Goal: Transaction & Acquisition: Obtain resource

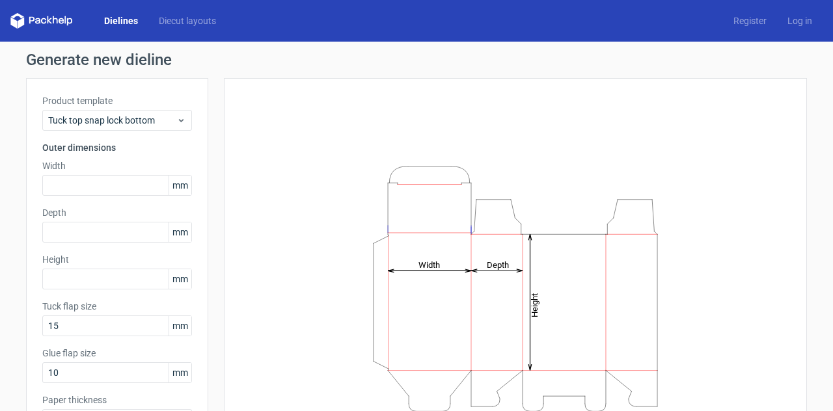
click at [114, 109] on div "Product template Tuck top snap lock bottom" at bounding box center [117, 112] width 150 height 36
click at [114, 120] on span "Tuck top snap lock bottom" at bounding box center [112, 120] width 128 height 13
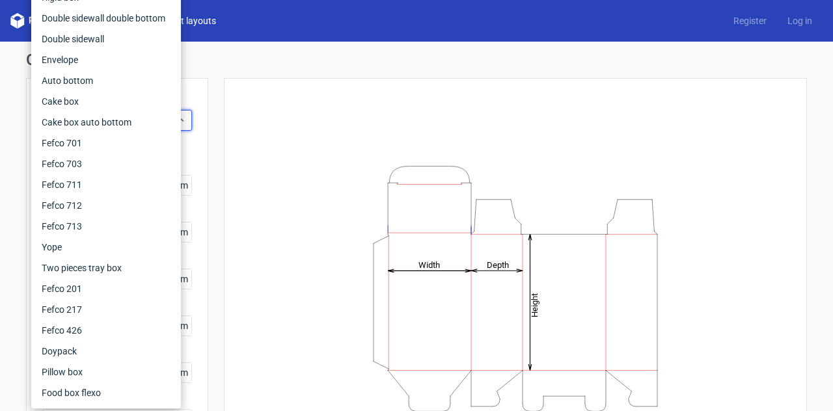
click at [216, 16] on link "Diecut layouts" at bounding box center [187, 20] width 78 height 13
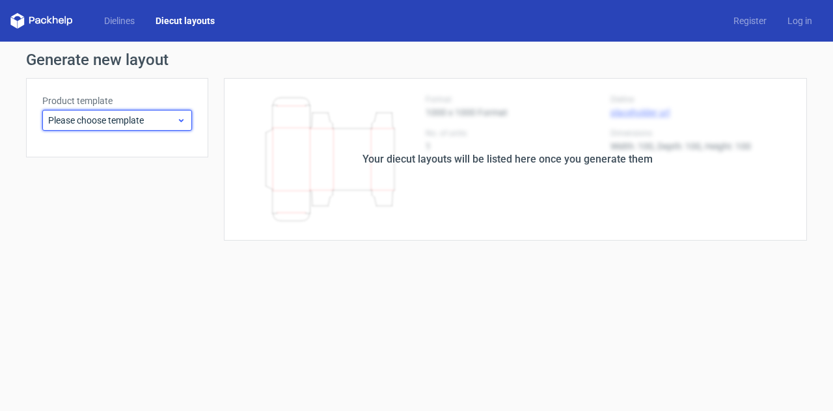
click at [142, 120] on span "Please choose template" at bounding box center [112, 120] width 128 height 13
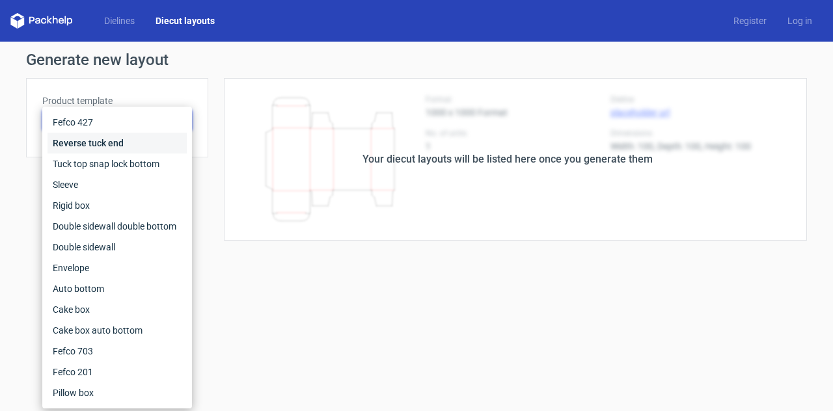
click at [113, 146] on div "Reverse tuck end" at bounding box center [116, 143] width 139 height 21
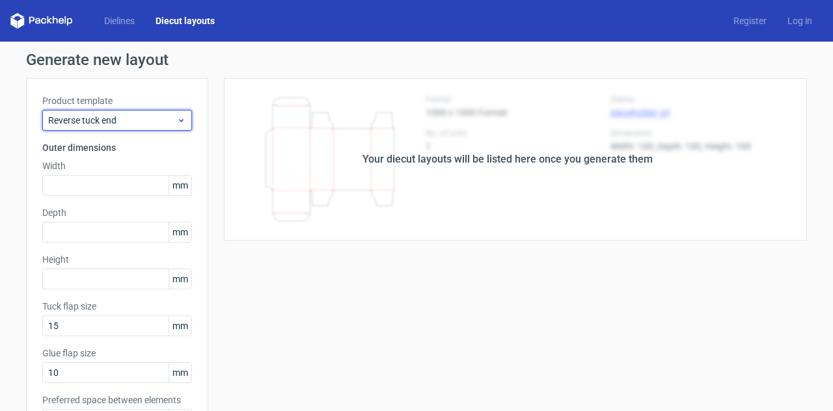
click at [118, 125] on span "Reverse tuck end" at bounding box center [112, 120] width 128 height 13
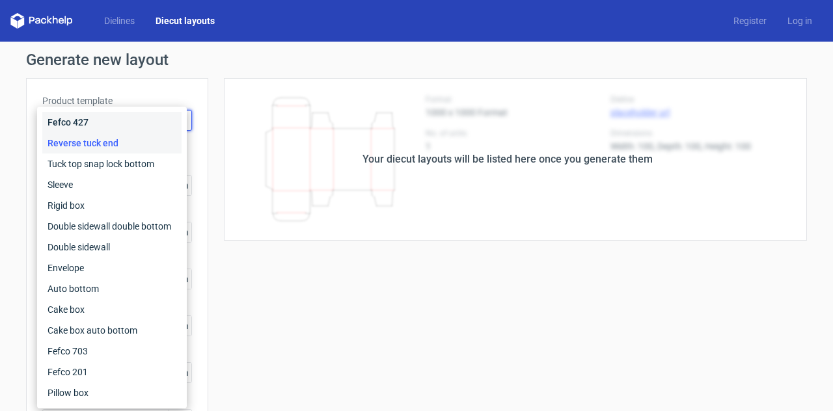
click at [118, 125] on div "Fefco 427" at bounding box center [111, 122] width 139 height 21
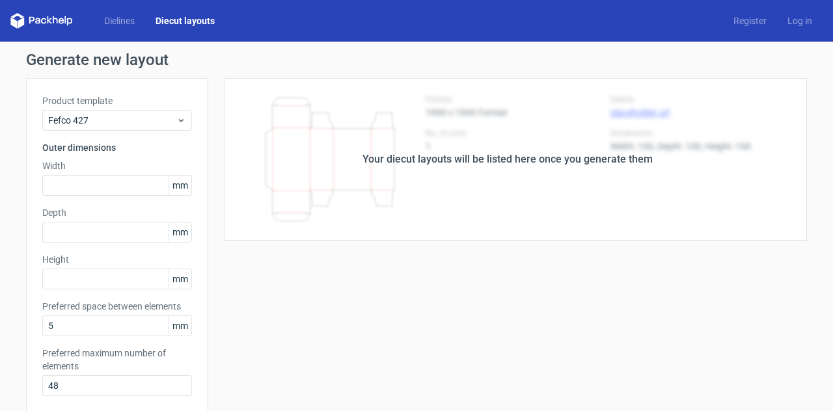
click at [277, 271] on div "Your diecut layouts will be listed here once you generate them Height Depth Wid…" at bounding box center [507, 384] width 598 height 612
click at [83, 123] on span "Fefco 427" at bounding box center [112, 120] width 128 height 13
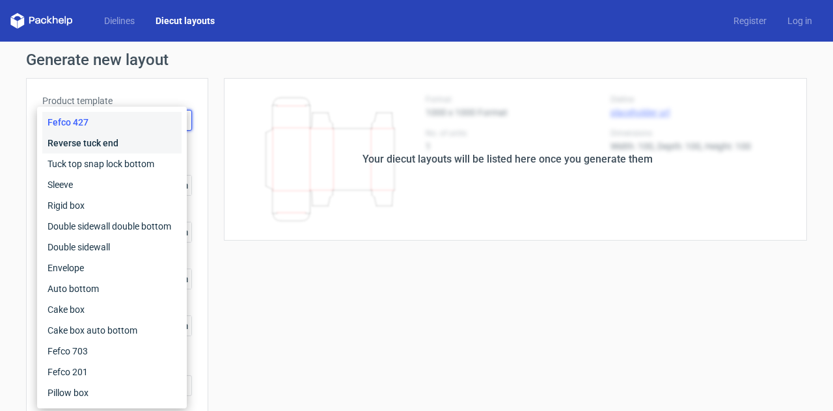
click at [79, 142] on div "Reverse tuck end" at bounding box center [111, 143] width 139 height 21
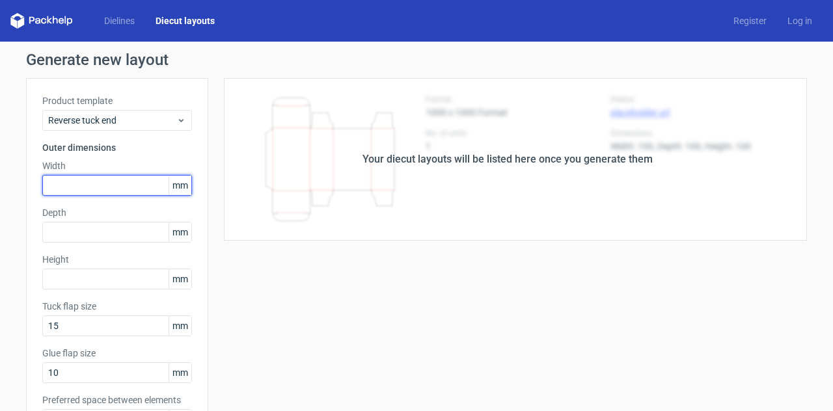
click at [72, 176] on input "text" at bounding box center [117, 185] width 150 height 21
type input "78"
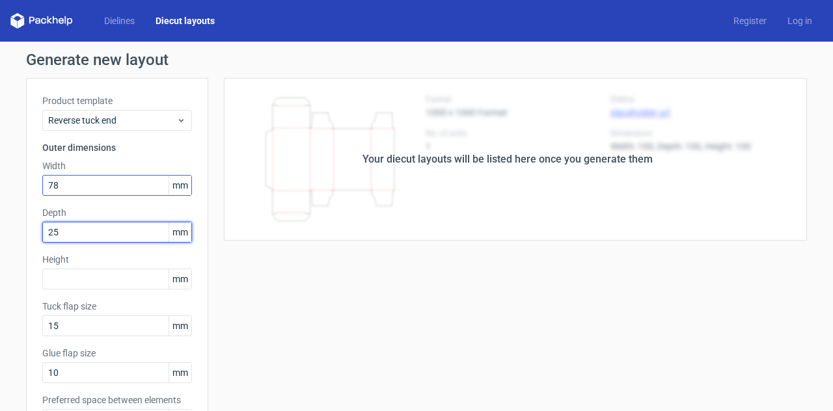
type input "25"
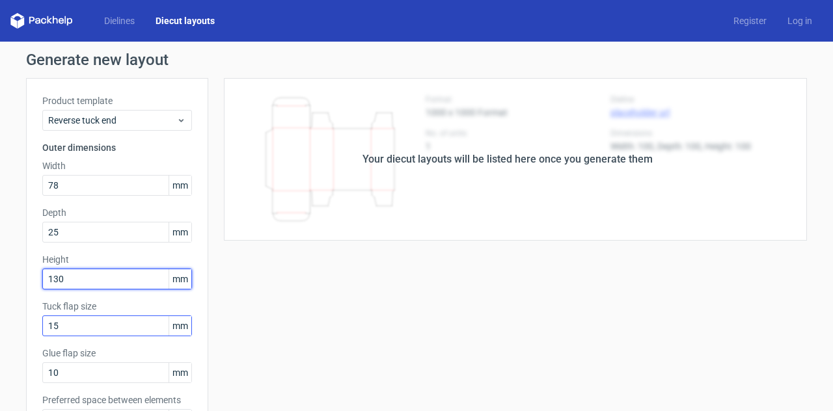
type input "130"
drag, startPoint x: 72, startPoint y: 334, endPoint x: 0, endPoint y: 317, distance: 73.5
click at [0, 319] on div "Generate new layout Product template Reverse tuck end Outer dimensions Width 78…" at bounding box center [416, 418] width 833 height 753
type input "17"
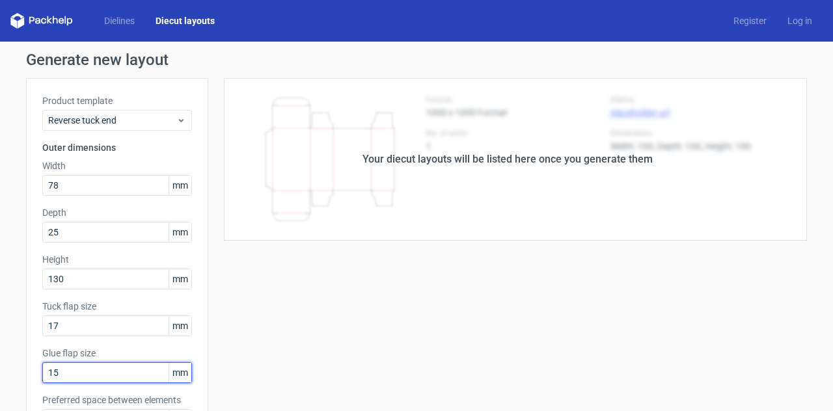
type input "15"
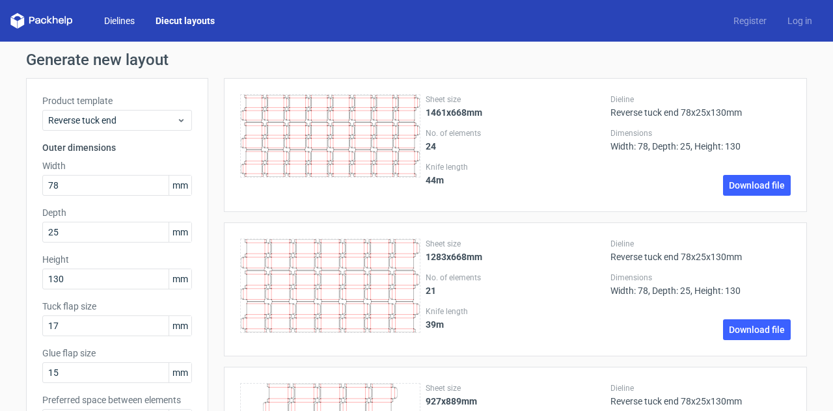
click at [129, 18] on link "Dielines" at bounding box center [119, 20] width 51 height 13
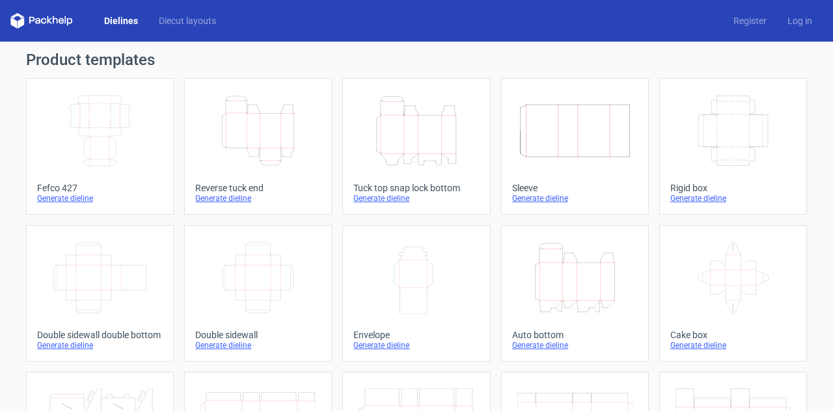
click at [266, 126] on icon "Height Depth Width" at bounding box center [257, 130] width 115 height 73
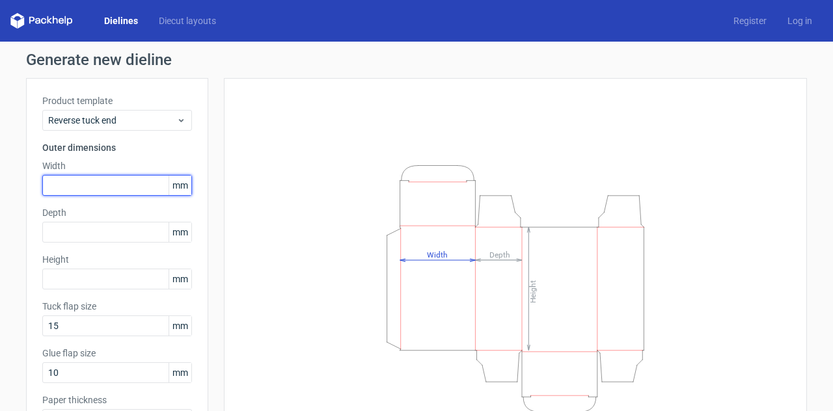
click at [68, 193] on input "text" at bounding box center [117, 185] width 150 height 21
type input "78"
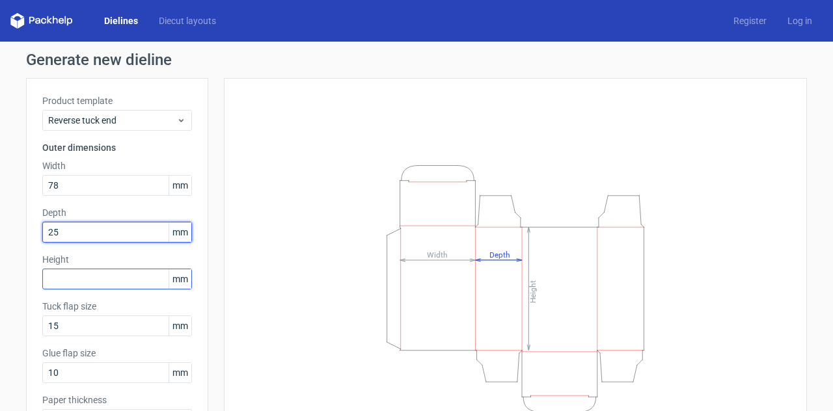
type input "25"
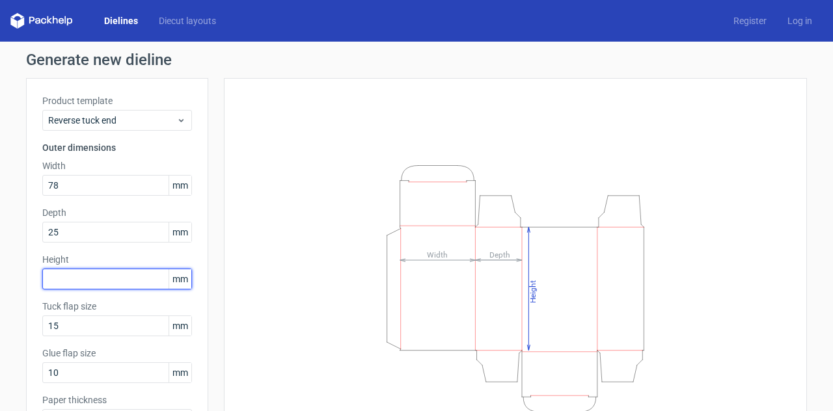
click at [76, 279] on input "text" at bounding box center [117, 279] width 150 height 21
type input "130"
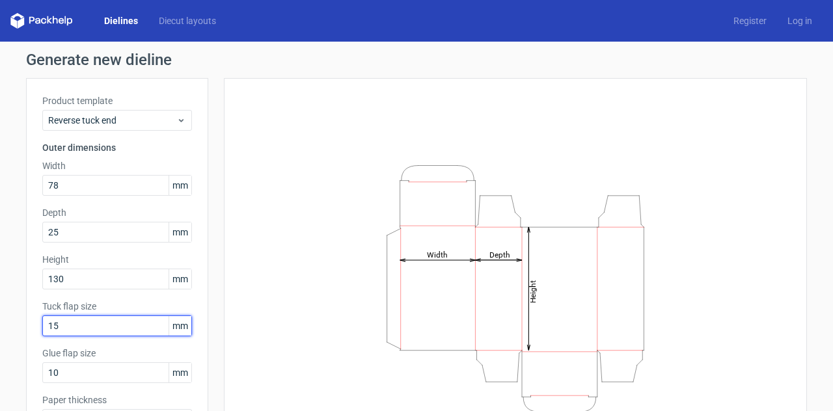
drag, startPoint x: 62, startPoint y: 327, endPoint x: 0, endPoint y: 307, distance: 64.8
click at [0, 307] on div "Generate new dieline Product template Reverse tuck end Outer dimensions Width 7…" at bounding box center [416, 276] width 833 height 468
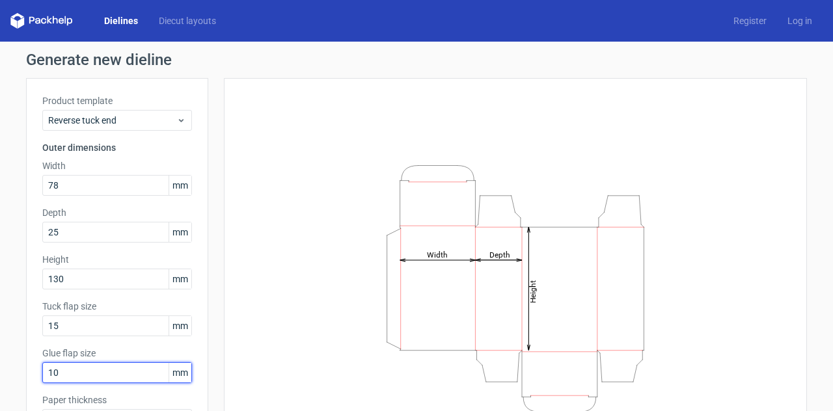
drag, startPoint x: 63, startPoint y: 365, endPoint x: 0, endPoint y: 366, distance: 63.1
click at [0, 366] on div "Generate new dieline Product template Reverse tuck end Outer dimensions Width 7…" at bounding box center [416, 276] width 833 height 468
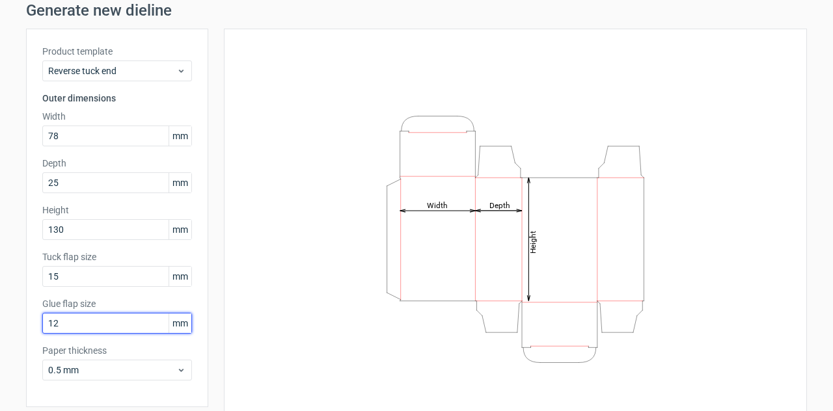
scroll to position [98, 0]
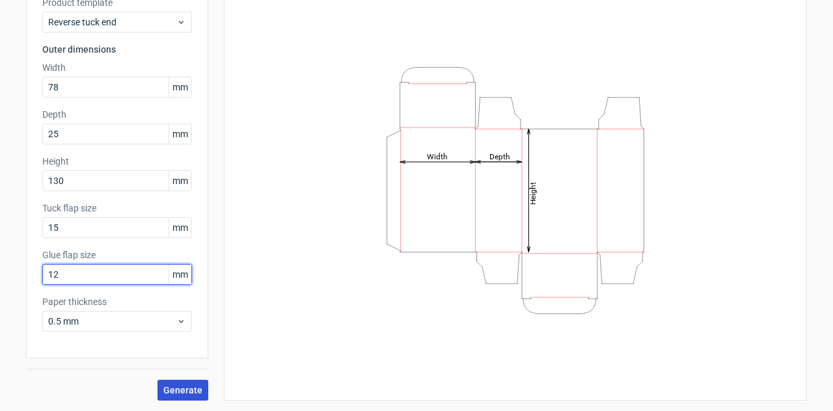
type input "12"
click at [170, 392] on span "Generate" at bounding box center [182, 390] width 39 height 9
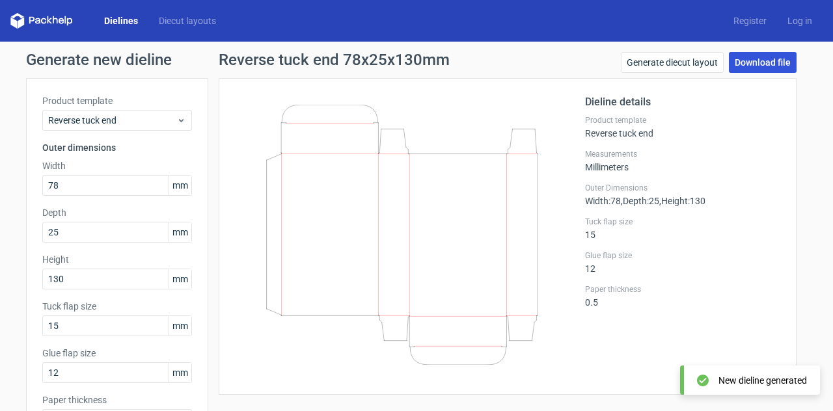
click at [743, 68] on link "Download file" at bounding box center [763, 62] width 68 height 21
